Goal: Consume media (video, audio)

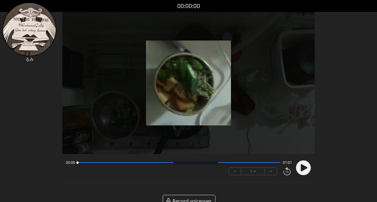
click at [308, 168] on circle at bounding box center [303, 167] width 15 height 15
click at [182, 164] on div "00:07 00:54" at bounding box center [179, 162] width 226 height 5
click at [186, 162] on div at bounding box center [178, 162] width 203 height 3
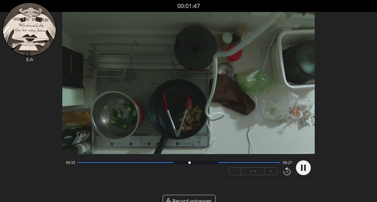
click at [207, 165] on div "00:33 00:27 − 1 × +" at bounding box center [177, 168] width 229 height 20
click at [213, 163] on div at bounding box center [178, 162] width 203 height 3
click at [306, 169] on circle at bounding box center [303, 167] width 15 height 15
